Goal: Obtain resource: Obtain resource

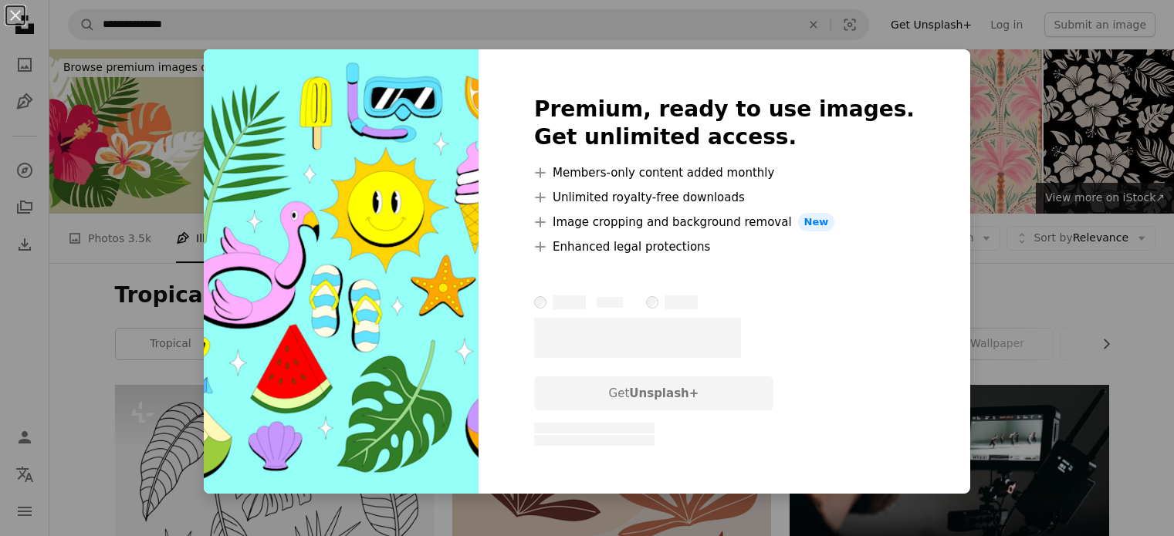
scroll to position [469, 0]
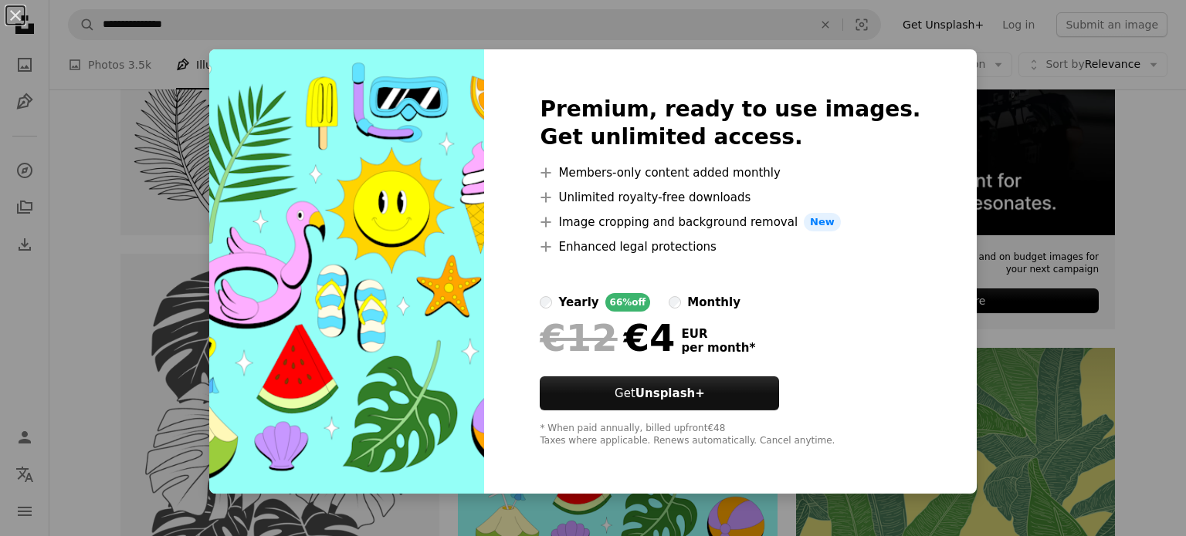
click at [969, 76] on div "An X shape Premium, ready to use images. Get unlimited access. A plus sign Memb…" at bounding box center [593, 268] width 1186 height 536
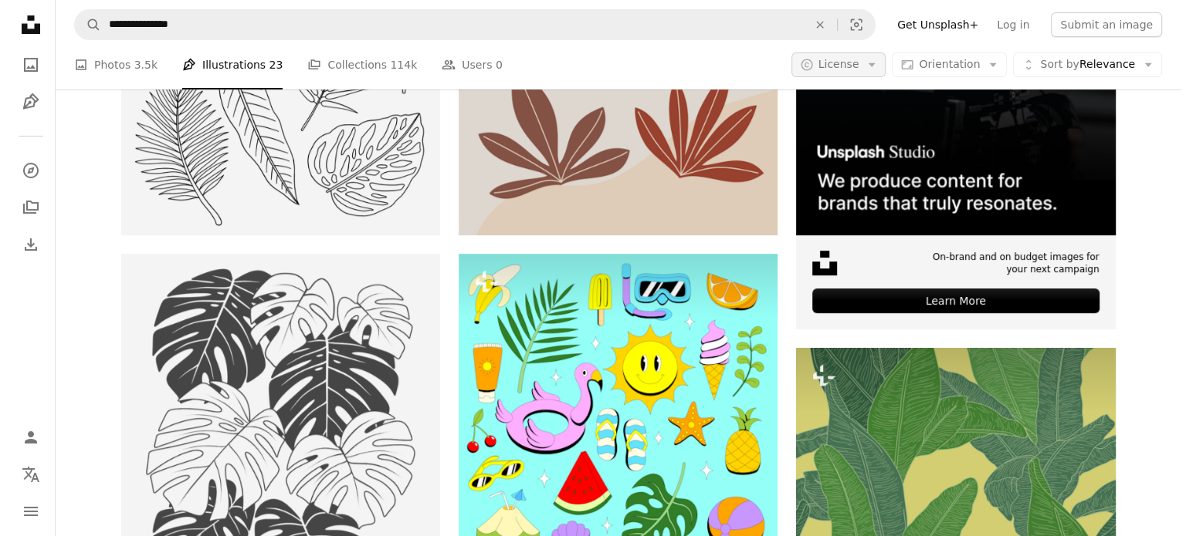
scroll to position [469, 0]
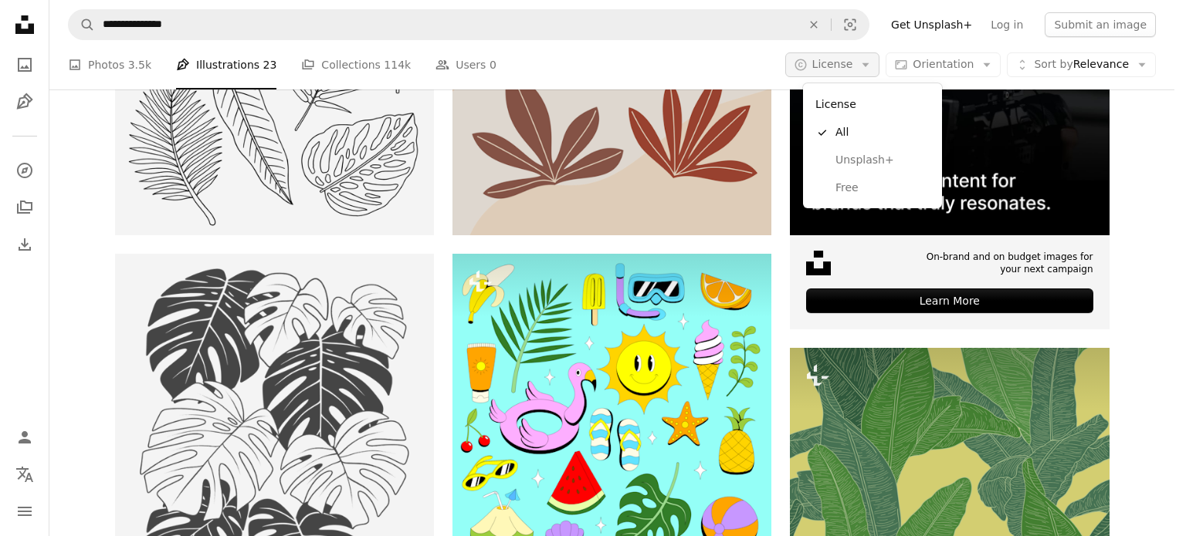
click at [847, 67] on span "License" at bounding box center [832, 64] width 41 height 12
click at [850, 181] on span "Free" at bounding box center [882, 188] width 94 height 15
